Goal: Information Seeking & Learning: Learn about a topic

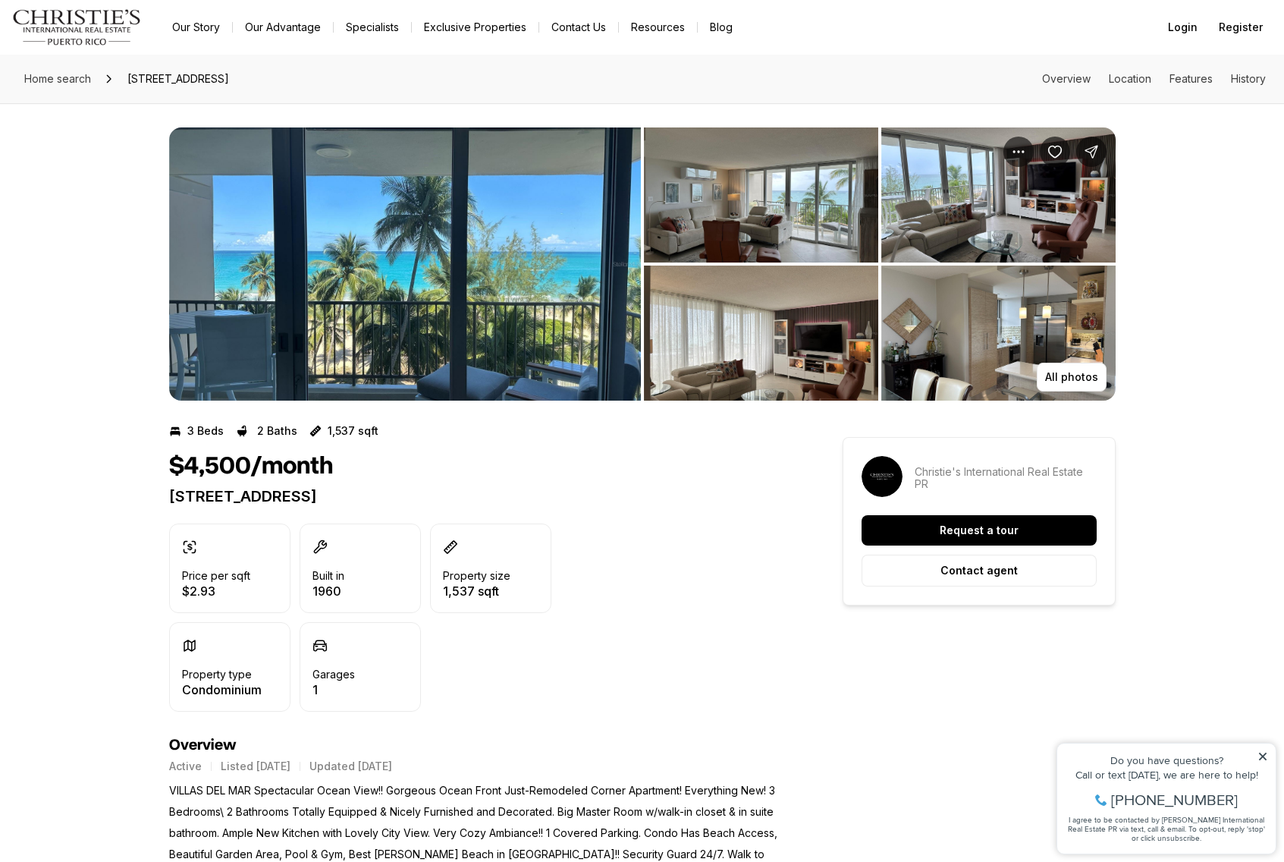
click at [453, 311] on img "View image gallery" at bounding box center [405, 263] width 472 height 273
